Goal: Transaction & Acquisition: Obtain resource

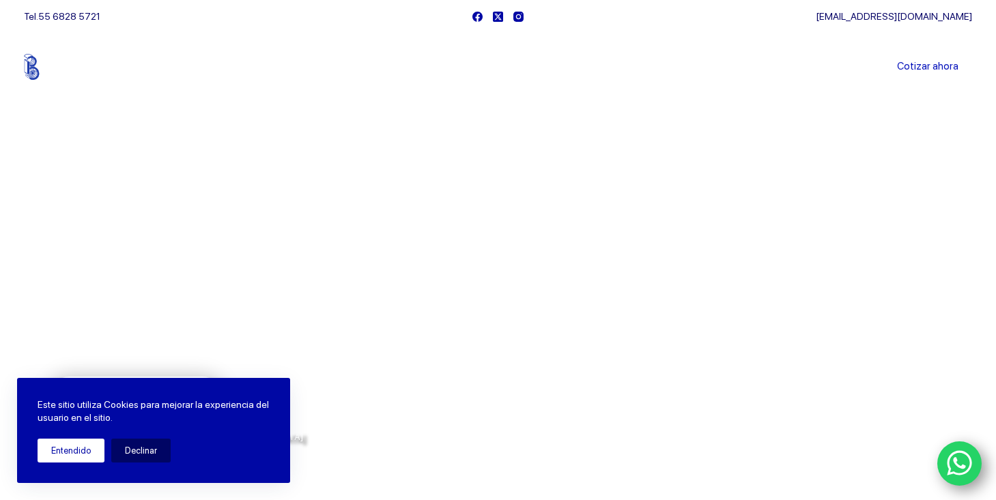
click at [79, 451] on button "Entendido" at bounding box center [71, 451] width 67 height 24
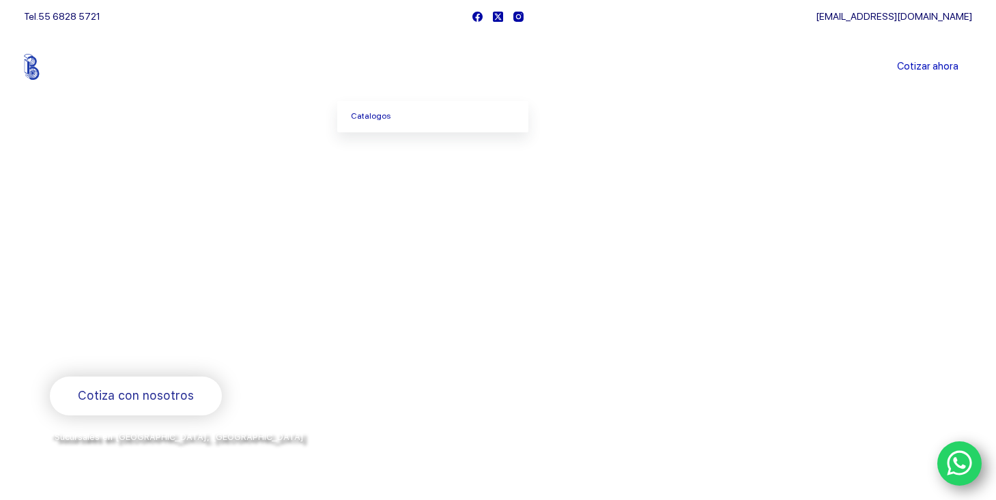
click at [405, 68] on span "Menu Principal" at bounding box center [409, 67] width 16 height 16
click at [405, 63] on span "Menu Principal" at bounding box center [409, 67] width 16 height 16
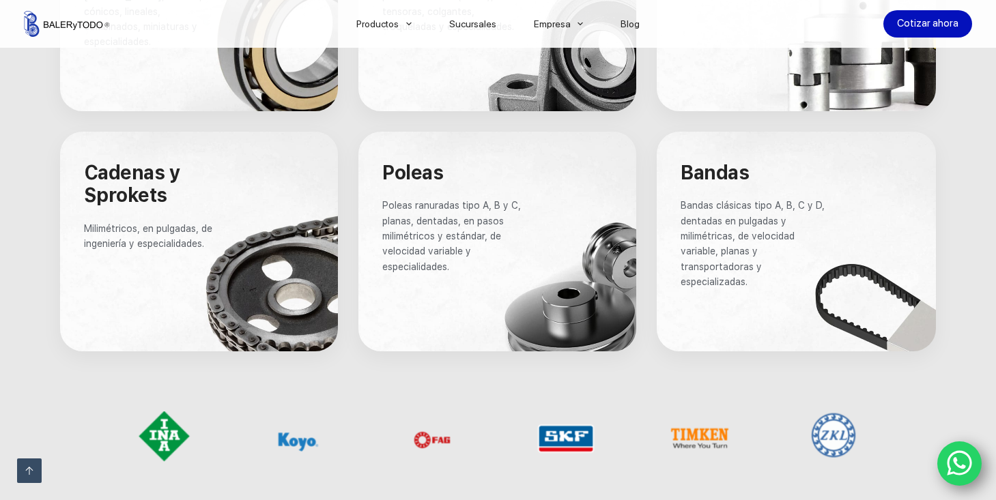
scroll to position [1023, 0]
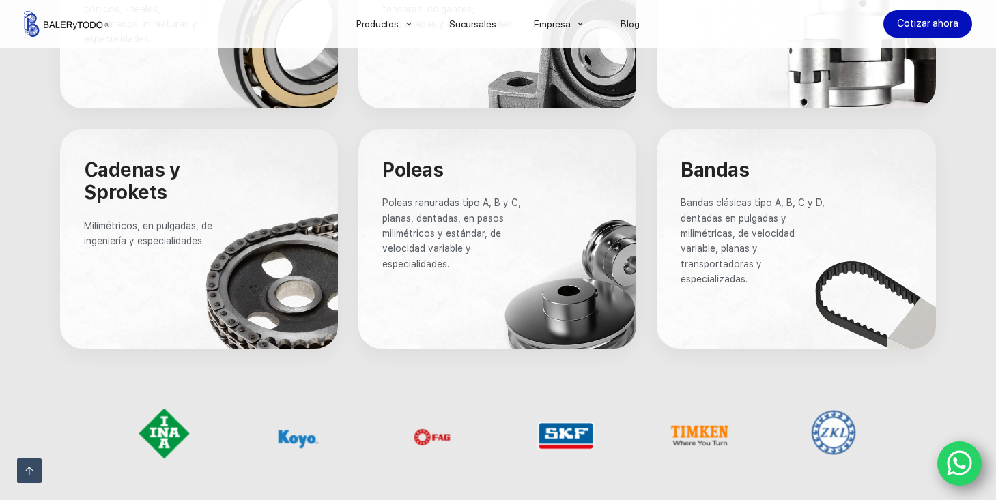
click at [750, 263] on p "Bandas clásicas tipo A, B, C y D, dentadas en pulgadas y milimétricas, de veloc…" at bounding box center [753, 240] width 144 height 91
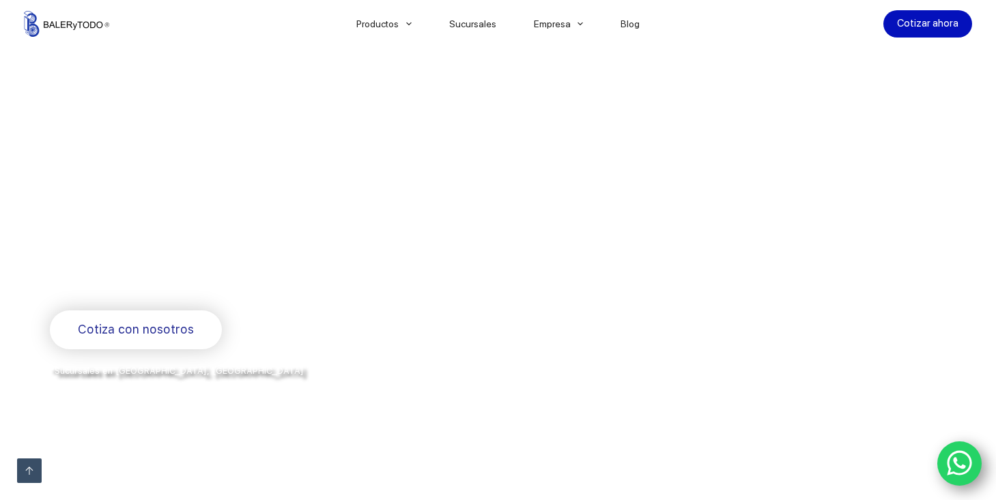
scroll to position [0, 0]
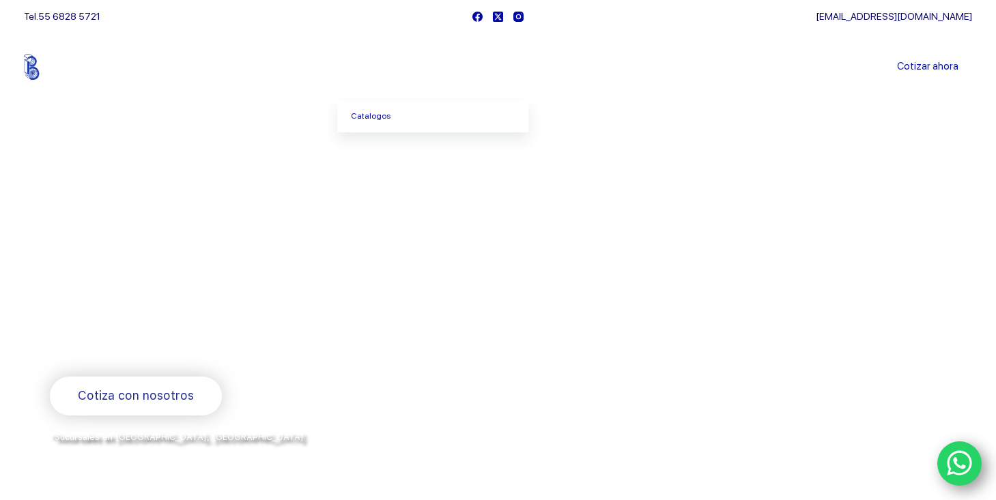
click at [406, 61] on span "Menu Principal" at bounding box center [409, 67] width 16 height 16
click at [409, 66] on icon "Menu Principal" at bounding box center [408, 67] width 5 height 3
click at [411, 65] on icon "Menu Principal" at bounding box center [408, 66] width 5 height 5
click at [945, 66] on link "Cotizar ahora" at bounding box center [927, 66] width 89 height 27
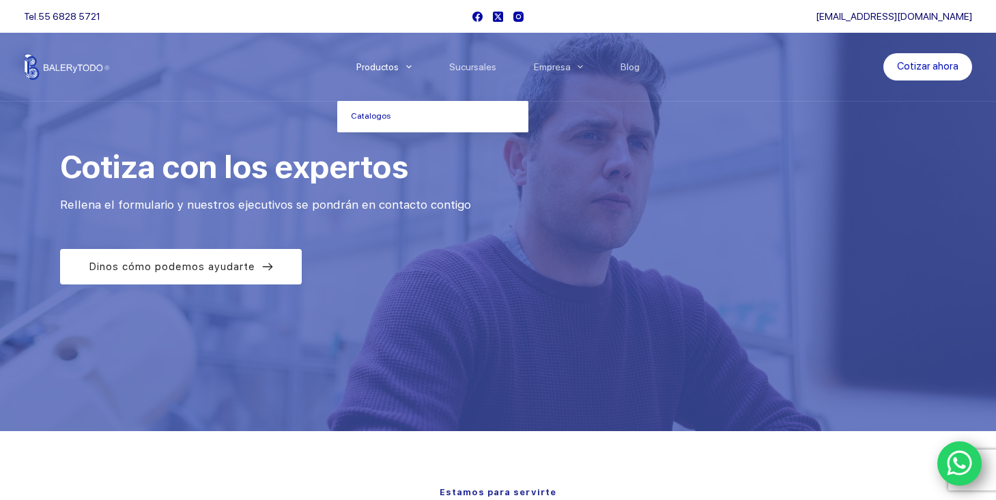
click at [408, 61] on span "Menu Principal" at bounding box center [409, 67] width 16 height 16
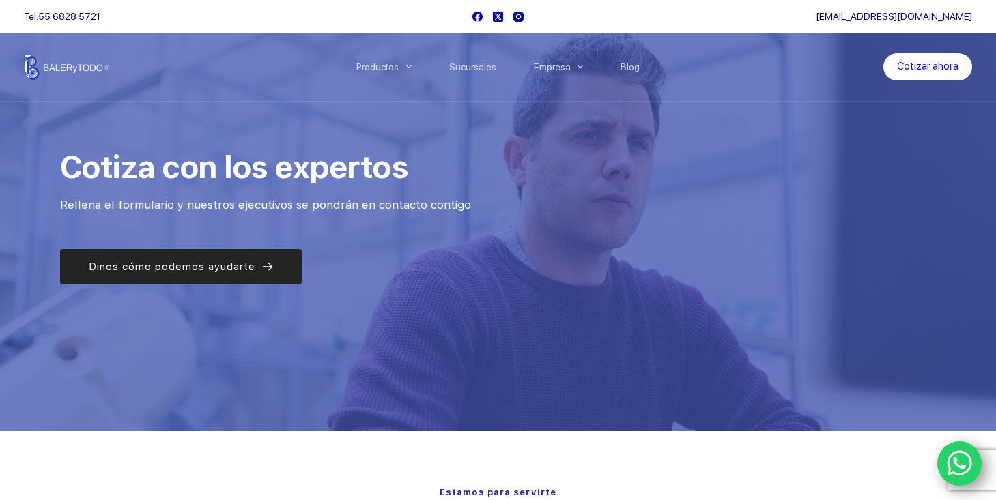
click at [253, 263] on span "Dinos cómo podemos ayudarte" at bounding box center [172, 267] width 167 height 16
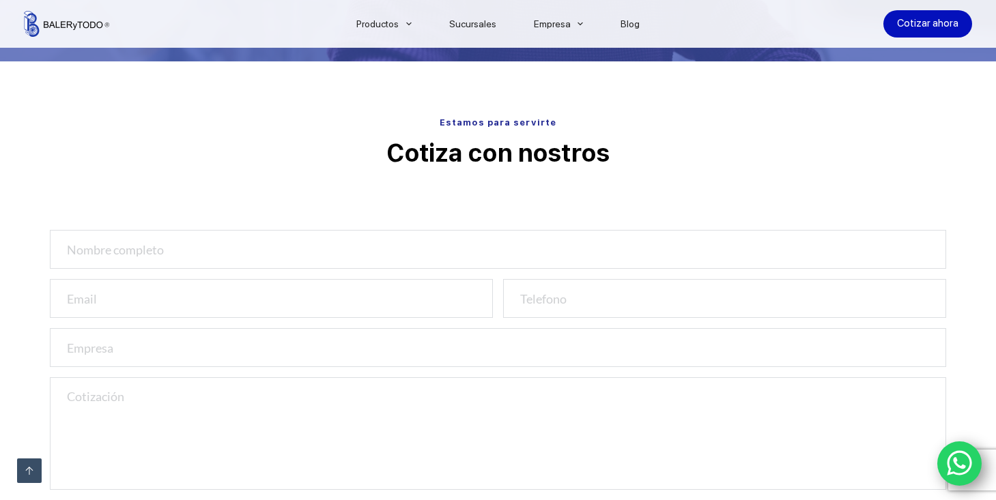
scroll to position [432, 0]
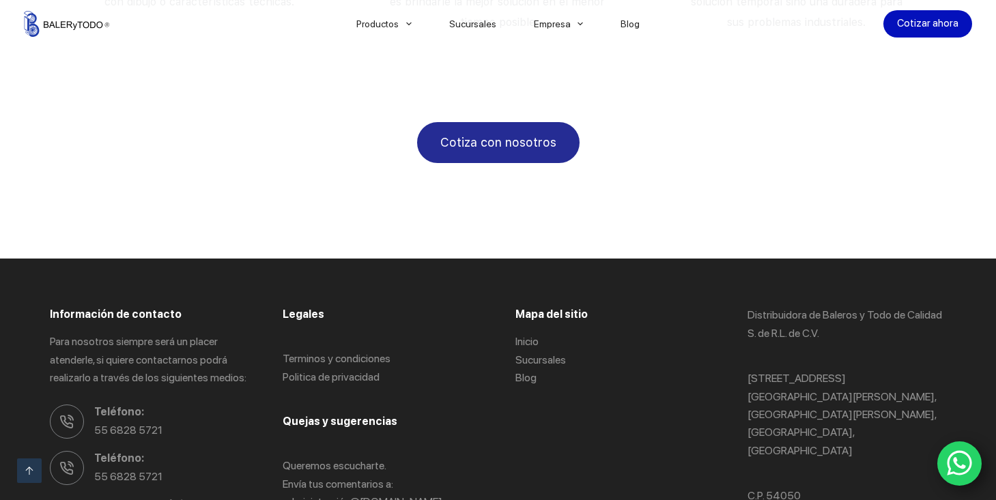
scroll to position [2554, 0]
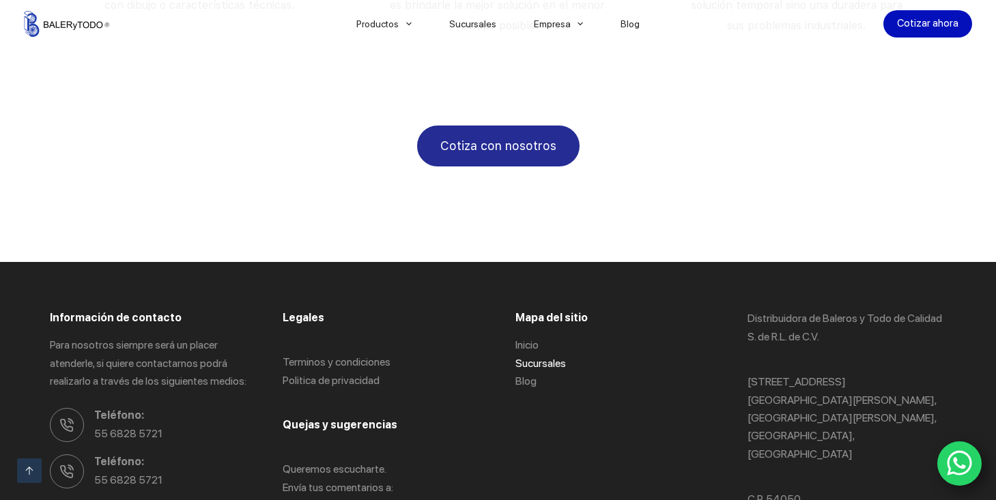
click at [557, 357] on link "Sucursales" at bounding box center [540, 363] width 51 height 13
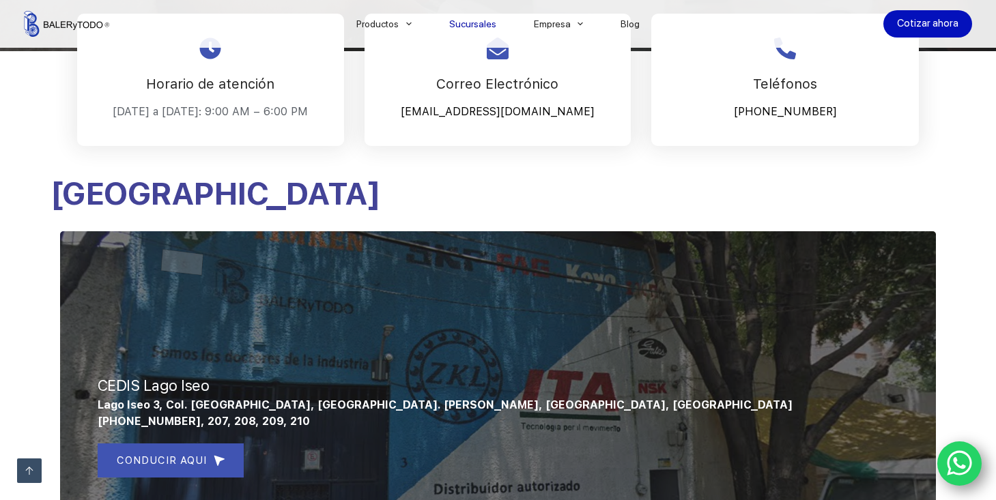
scroll to position [397, 0]
